Goal: Task Accomplishment & Management: Manage account settings

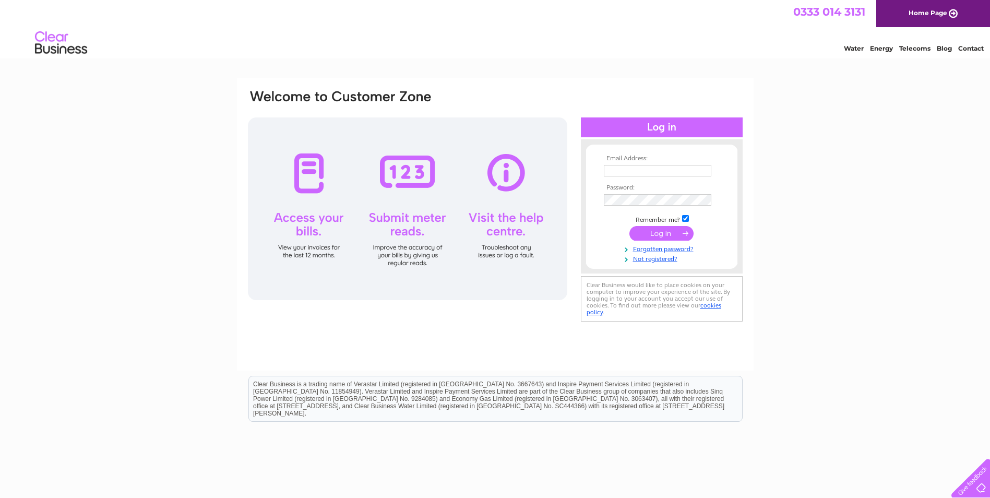
click at [632, 169] on input "text" at bounding box center [658, 170] width 108 height 11
paste input "[EMAIL_ADDRESS][DOMAIN_NAME]"
type input "[EMAIL_ADDRESS][DOMAIN_NAME]"
click at [686, 219] on input "checkbox" at bounding box center [685, 219] width 7 height 7
checkbox input "false"
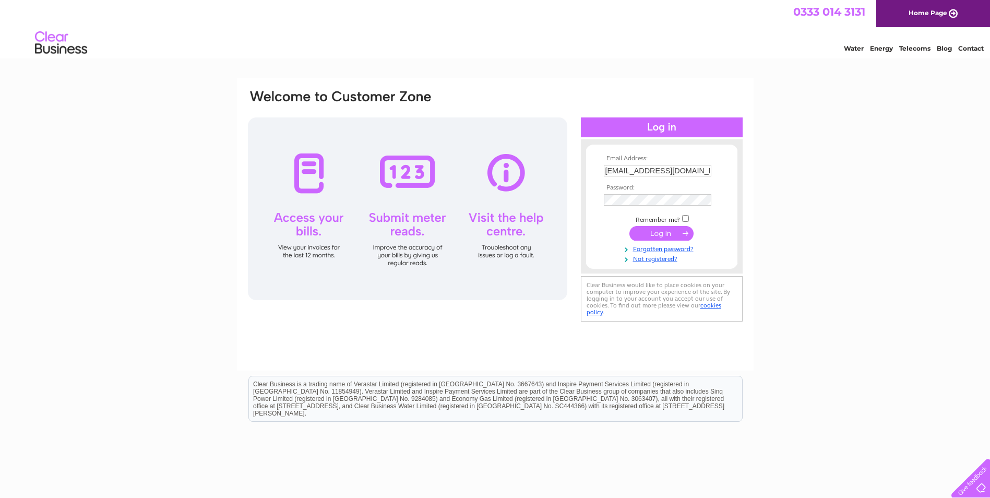
click at [683, 235] on input "submit" at bounding box center [662, 233] width 64 height 15
click at [661, 236] on input "submit" at bounding box center [662, 234] width 64 height 15
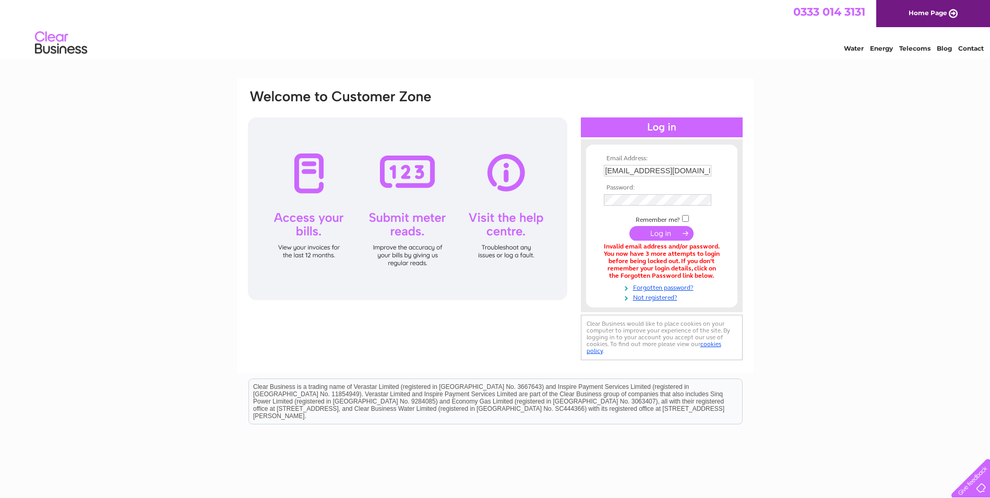
click at [651, 231] on input "submit" at bounding box center [662, 233] width 64 height 15
